Goal: Information Seeking & Learning: Check status

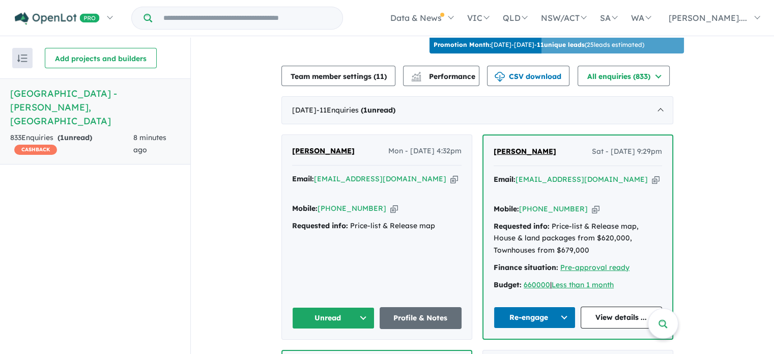
scroll to position [379, 0]
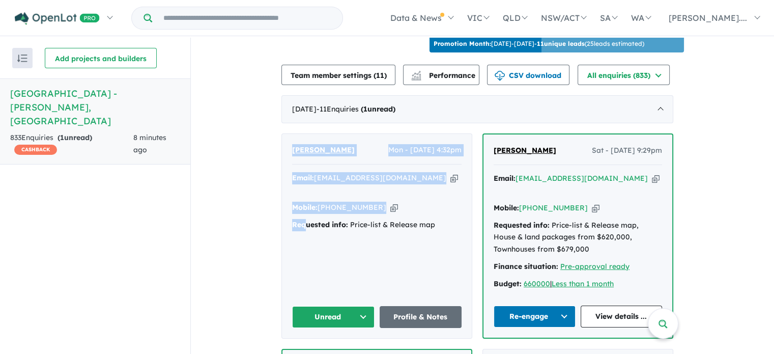
drag, startPoint x: 308, startPoint y: 218, endPoint x: 281, endPoint y: 140, distance: 82.9
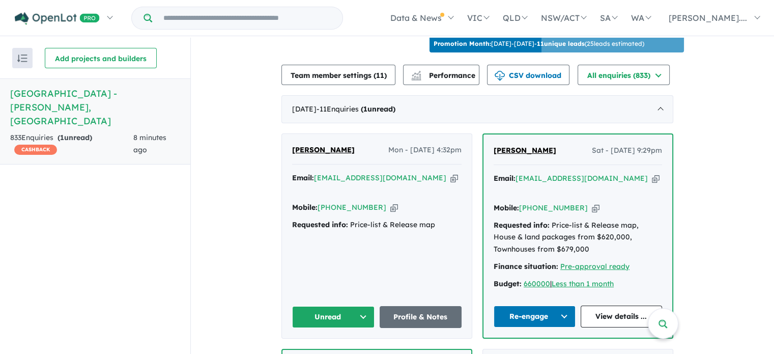
click at [324, 227] on div "Franco Chirayath Mon - 11/08/2025, 4:32pm Email: jefline2002@yahoo.com Copied! …" at bounding box center [377, 235] width 190 height 203
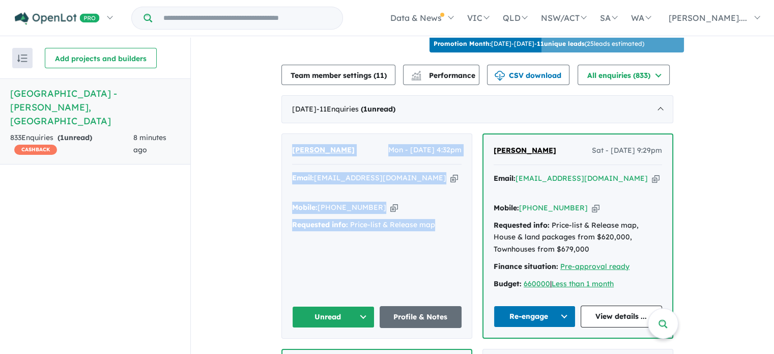
drag, startPoint x: 430, startPoint y: 197, endPoint x: 287, endPoint y: 118, distance: 163.3
click at [287, 134] on div "Franco Chirayath Mon - 11/08/2025, 4:32pm Email: jefline2002@yahoo.com Copied! …" at bounding box center [377, 235] width 190 height 203
copy div "Franco Chirayath Mon - 11/08/2025, 4:32pm Email: jefline2002@yahoo.com Copied! …"
